Goal: Task Accomplishment & Management: Complete application form

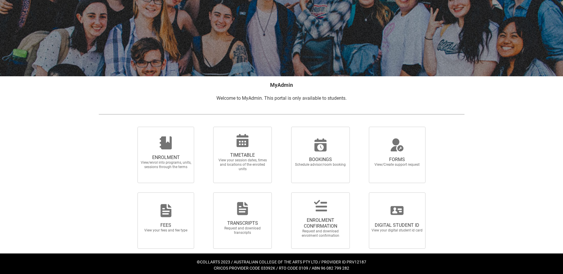
scroll to position [44, 0]
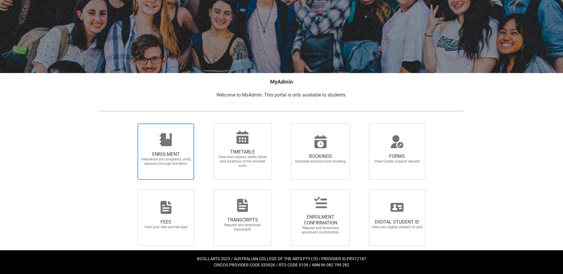
click at [173, 151] on span "ENROLMENT" at bounding box center [166, 154] width 52 height 6
click at [130, 123] on input "ENROLMENT View/enrol into programs, units, sessions through the terms" at bounding box center [130, 123] width 0 height 0
radio input "true"
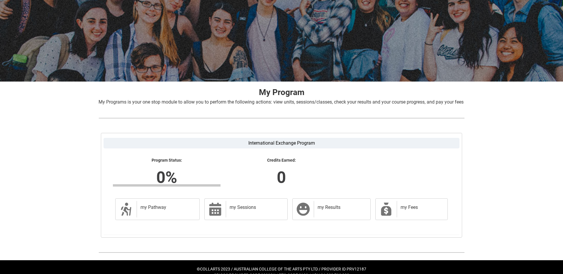
scroll to position [53, 0]
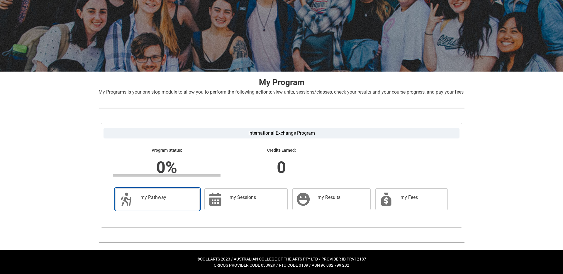
click at [145, 191] on div "my Pathway" at bounding box center [167, 199] width 60 height 16
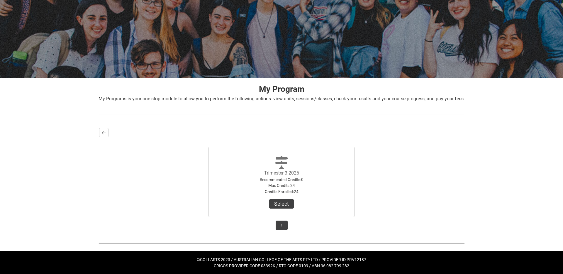
scroll to position [47, 0]
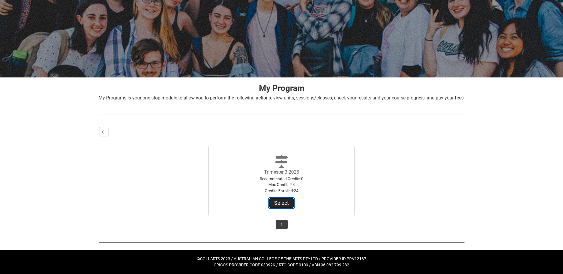
click at [279, 201] on button "Select" at bounding box center [281, 202] width 25 height 9
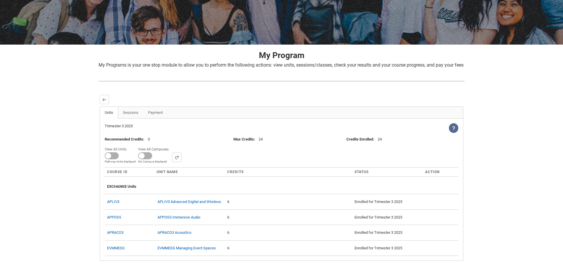
scroll to position [112, 0]
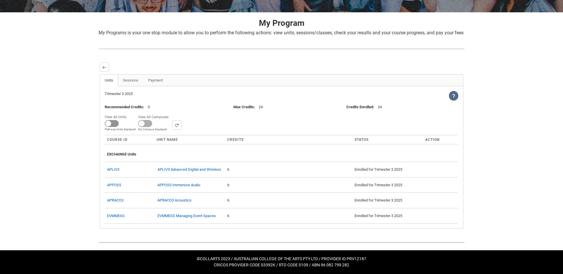
click at [112, 123] on span at bounding box center [112, 123] width 14 height 7
click at [128, 113] on input "View All Units All Units displayed Pathway Units displayed" at bounding box center [128, 113] width 0 height 0
checkbox input "true"
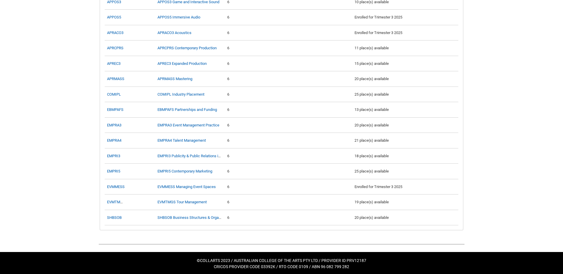
scroll to position [297, 0]
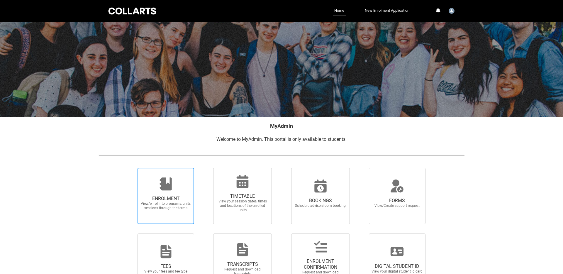
click at [170, 196] on span "ENROLMENT" at bounding box center [166, 199] width 52 height 6
click at [130, 168] on input "ENROLMENT View/enrol into programs, units, sessions through the terms" at bounding box center [130, 167] width 0 height 0
radio input "true"
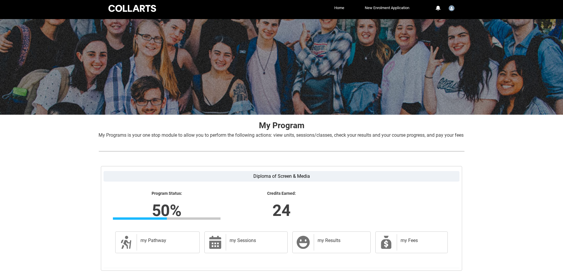
scroll to position [53, 0]
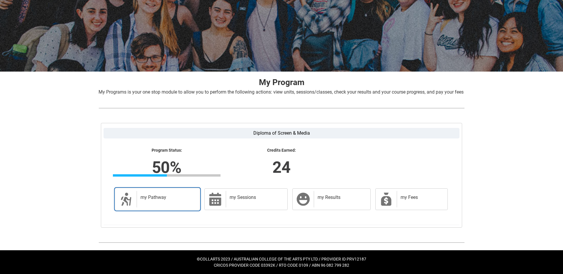
click at [157, 204] on div "my Pathway" at bounding box center [167, 199] width 60 height 16
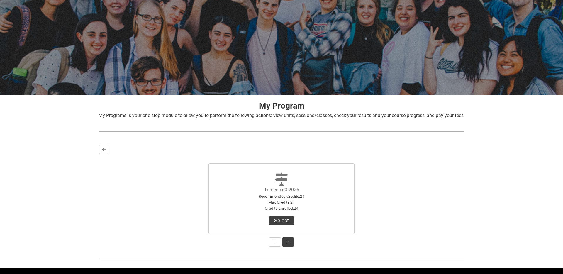
scroll to position [47, 0]
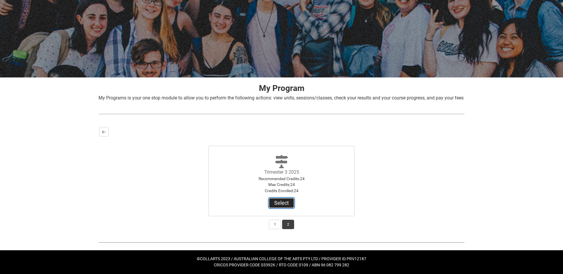
click at [282, 201] on button "Select" at bounding box center [281, 202] width 25 height 9
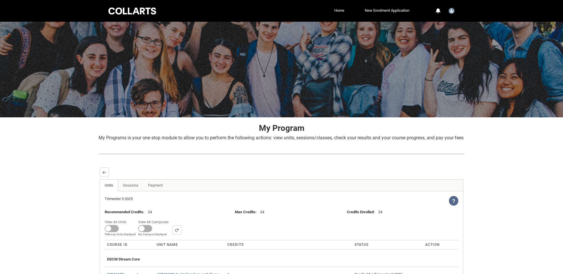
scroll to position [112, 0]
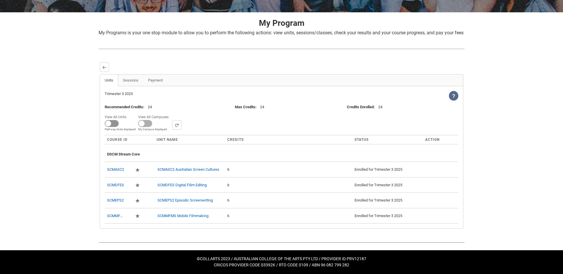
click at [112, 123] on span at bounding box center [112, 123] width 14 height 7
click at [128, 113] on input "View All Units All Units displayed Pathway Units displayed" at bounding box center [128, 113] width 0 height 0
checkbox input "true"
